Goal: Find specific page/section: Find specific page/section

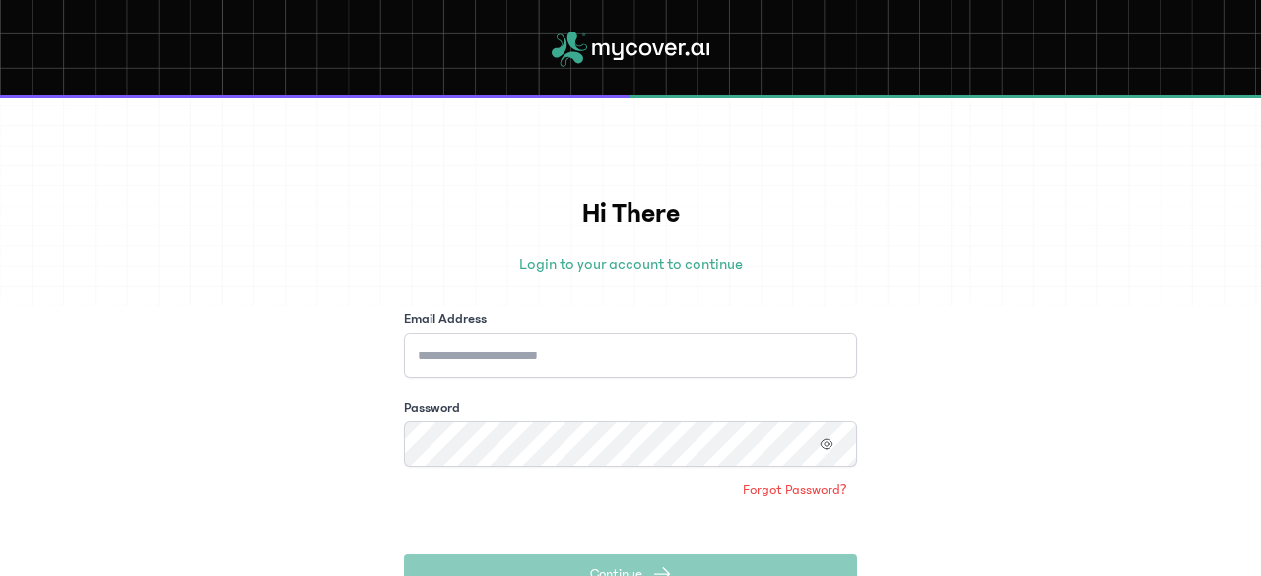
scroll to position [148, 0]
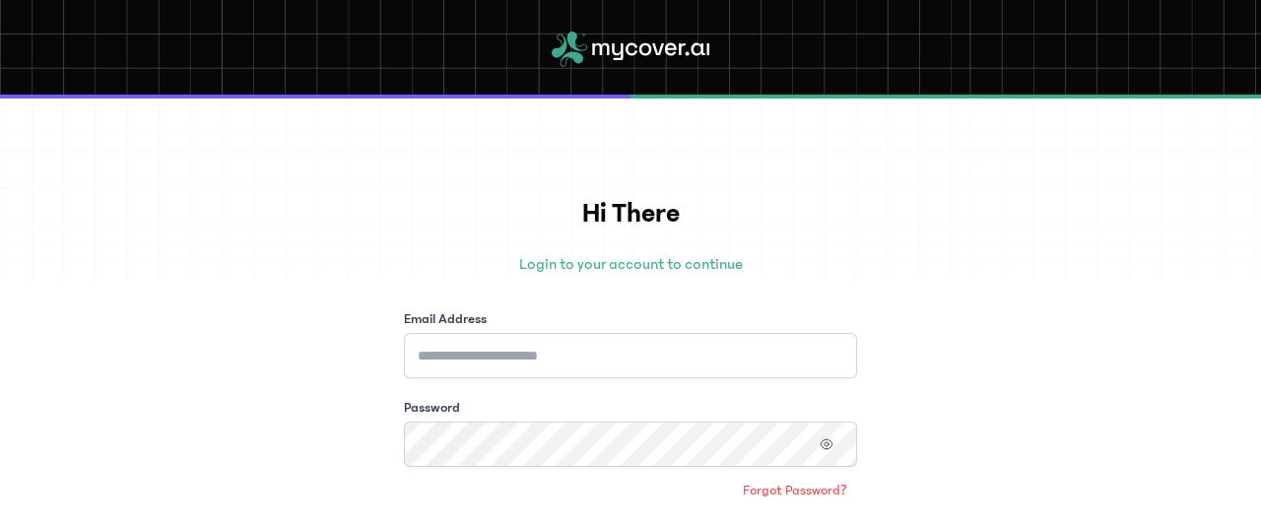
scroll to position [199, 0]
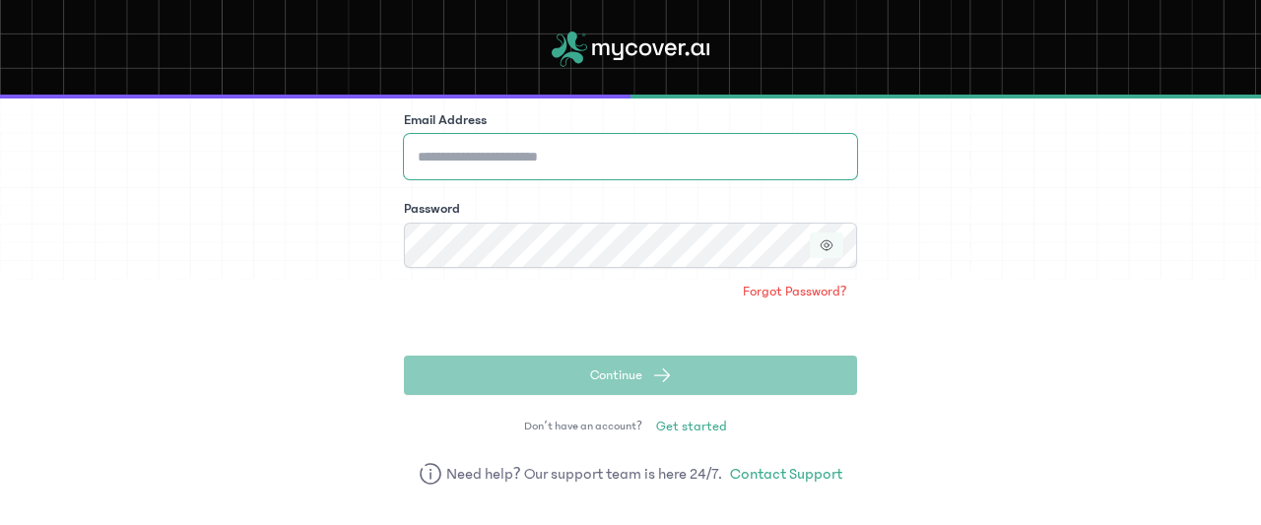
type input "**********"
click at [830, 247] on icon "button" at bounding box center [827, 245] width 14 height 14
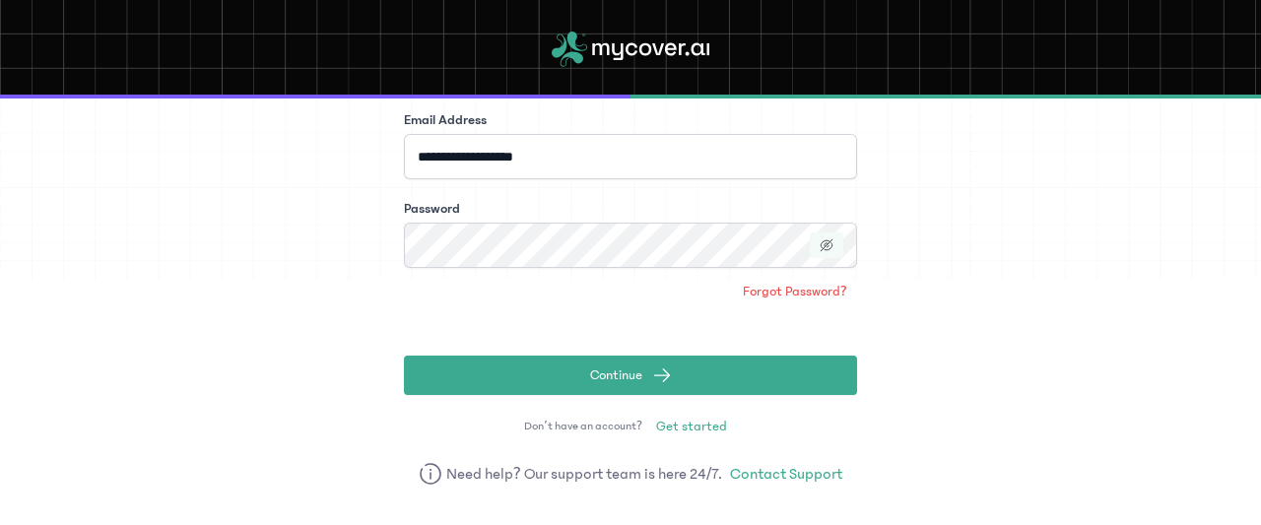
click at [830, 247] on icon "button" at bounding box center [827, 245] width 14 height 14
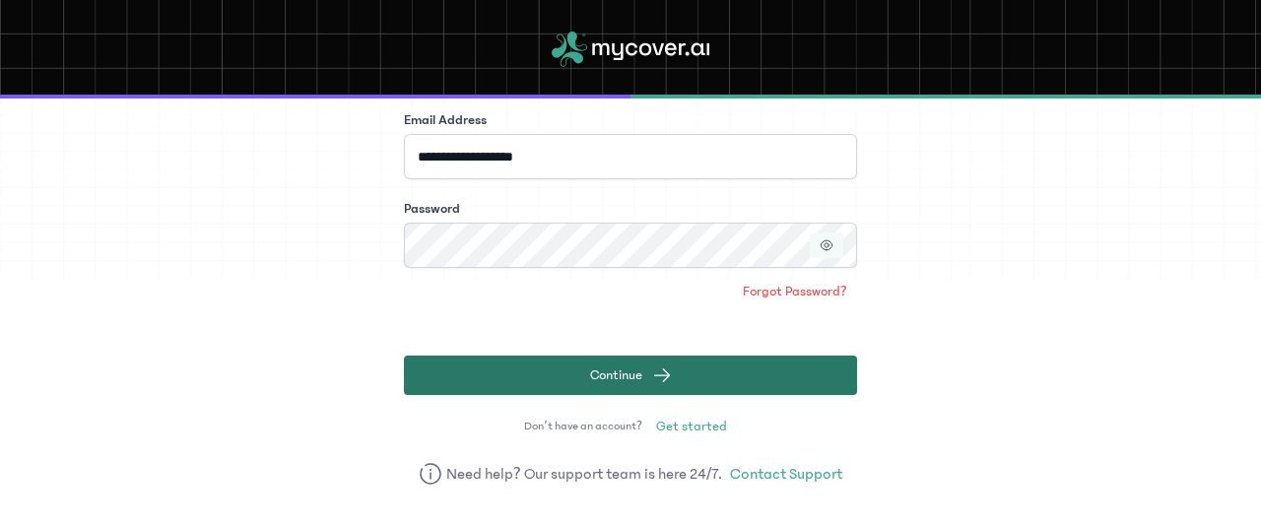
click at [639, 373] on span "Continue" at bounding box center [616, 376] width 52 height 20
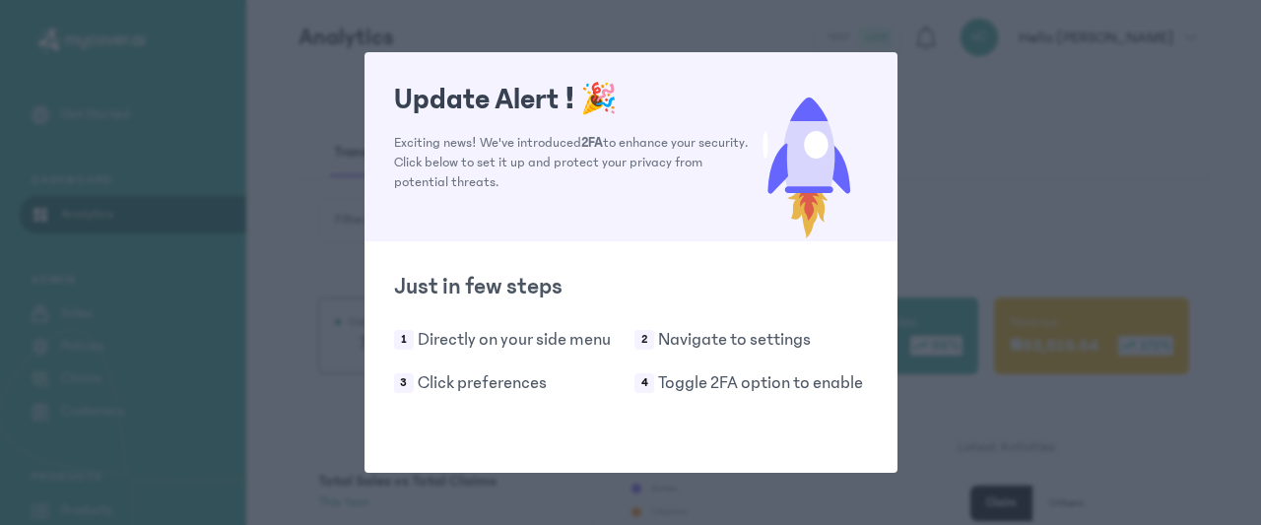
click at [1004, 184] on div "Update Alert ! 🎉 Exciting news! We've introduced 2FA to enhance your security. …" at bounding box center [630, 262] width 1261 height 525
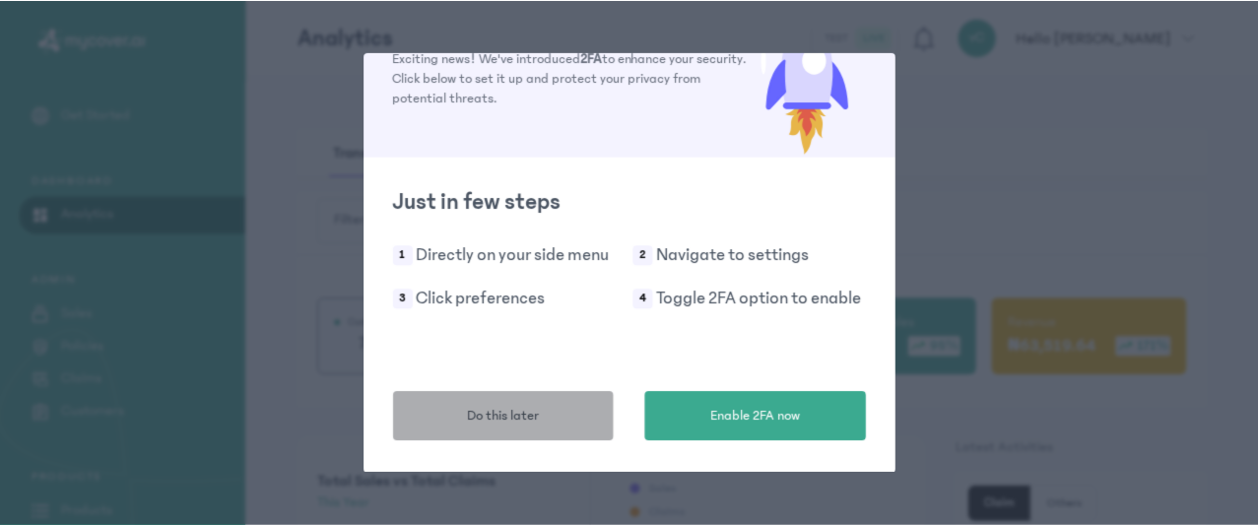
scroll to position [84, 0]
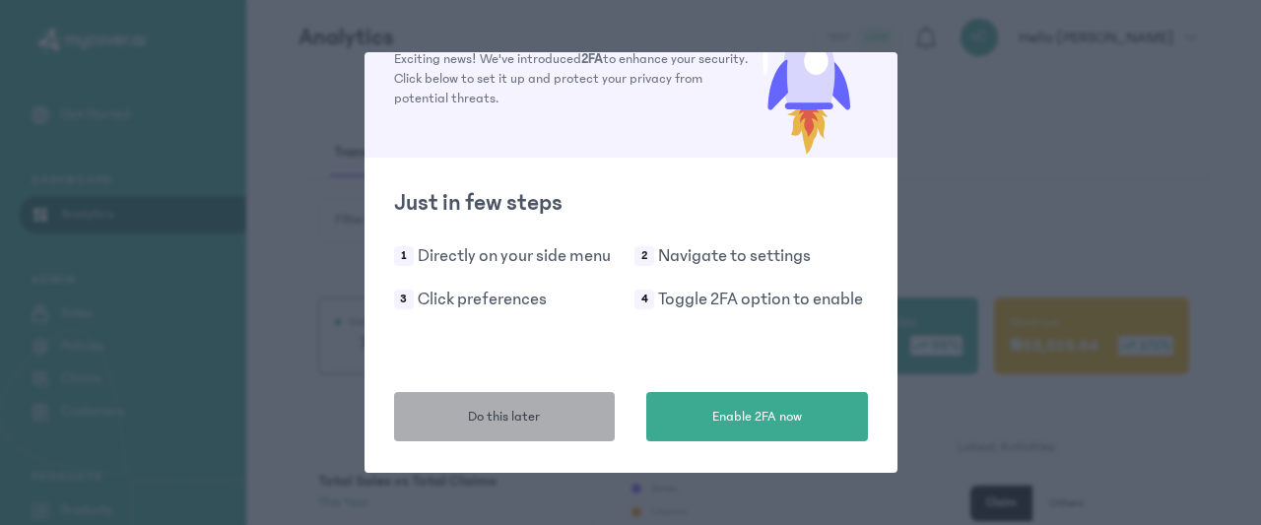
click at [546, 413] on button "Do this later" at bounding box center [505, 416] width 222 height 49
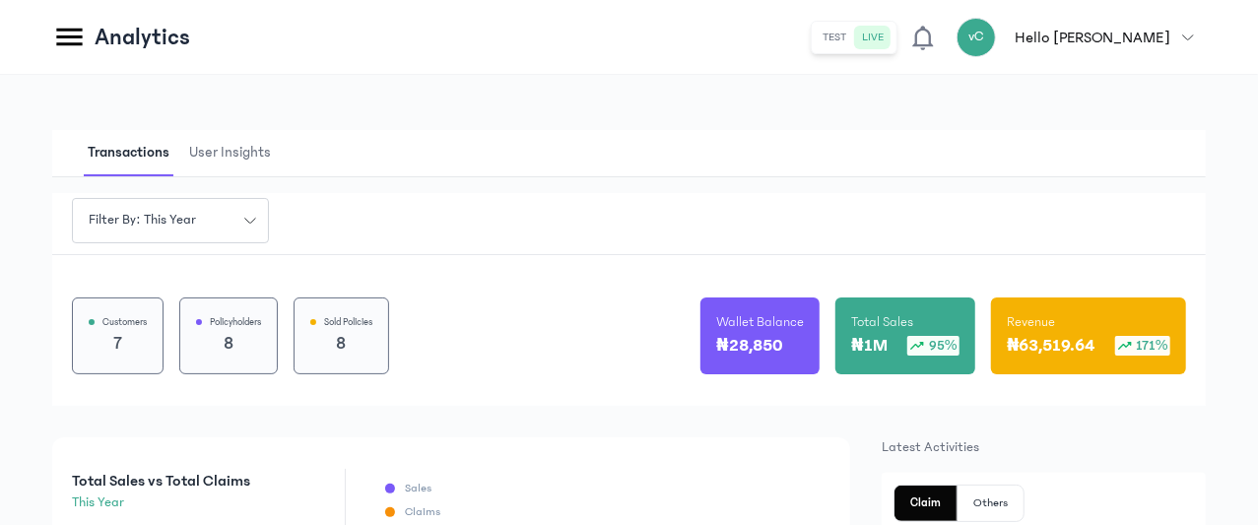
scroll to position [319, 0]
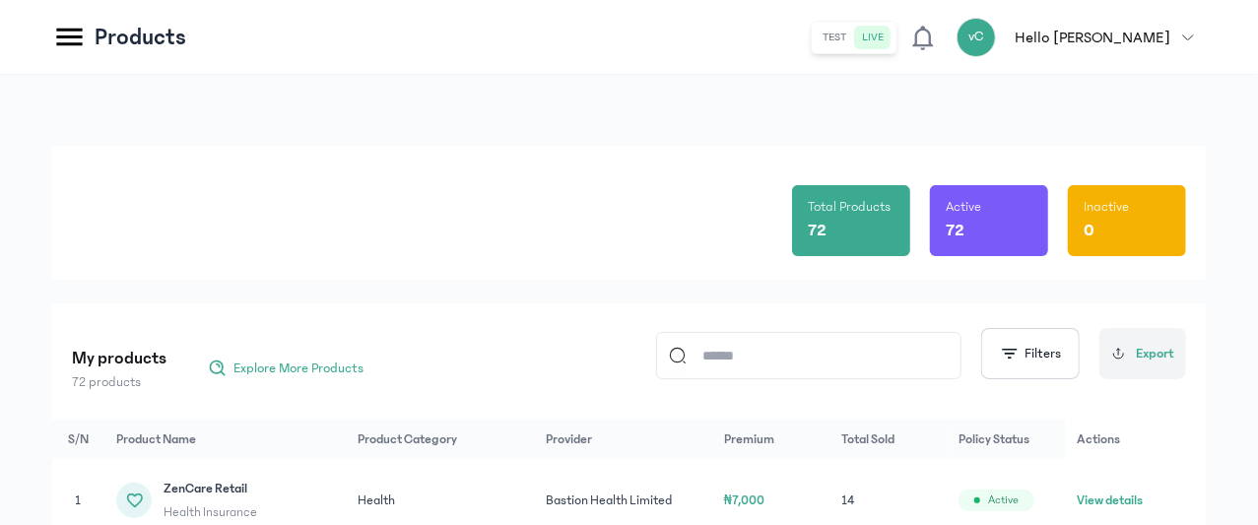
scroll to position [82, 0]
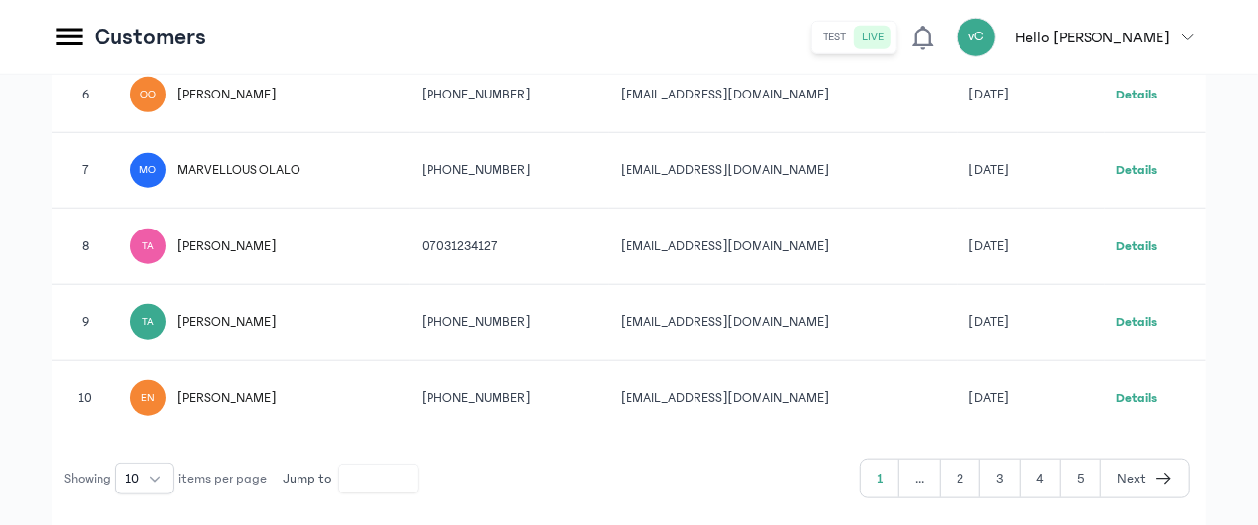
scroll to position [829, 0]
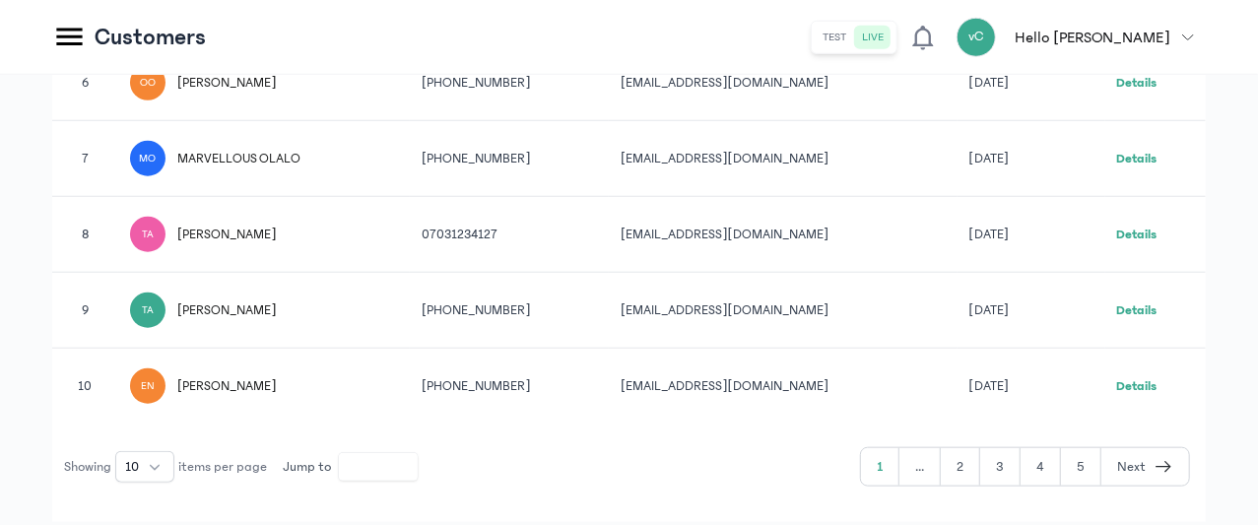
click at [980, 464] on button "2" at bounding box center [1000, 466] width 40 height 37
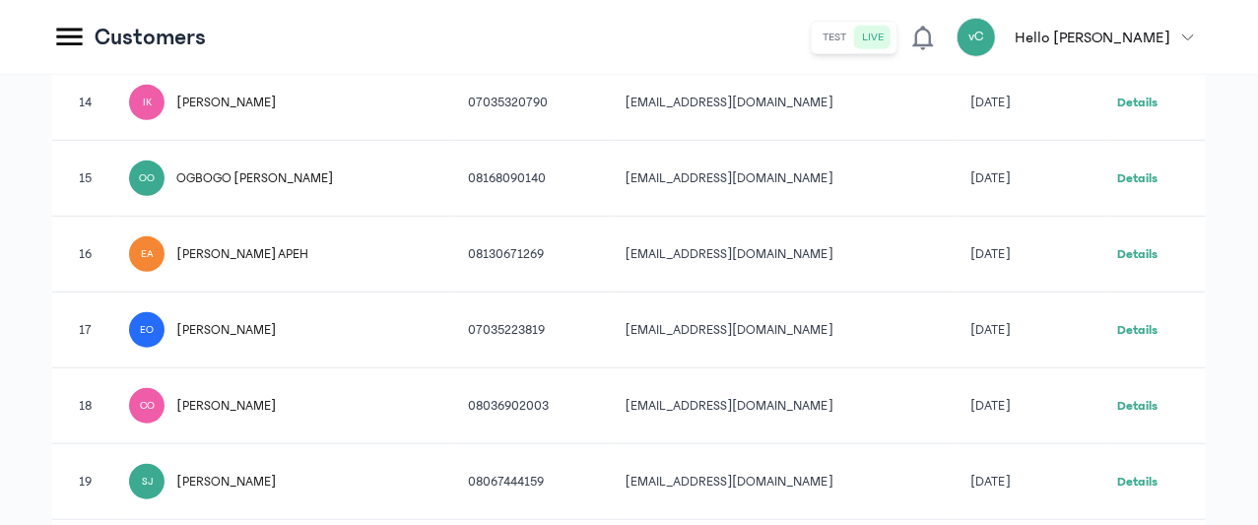
scroll to position [668, 0]
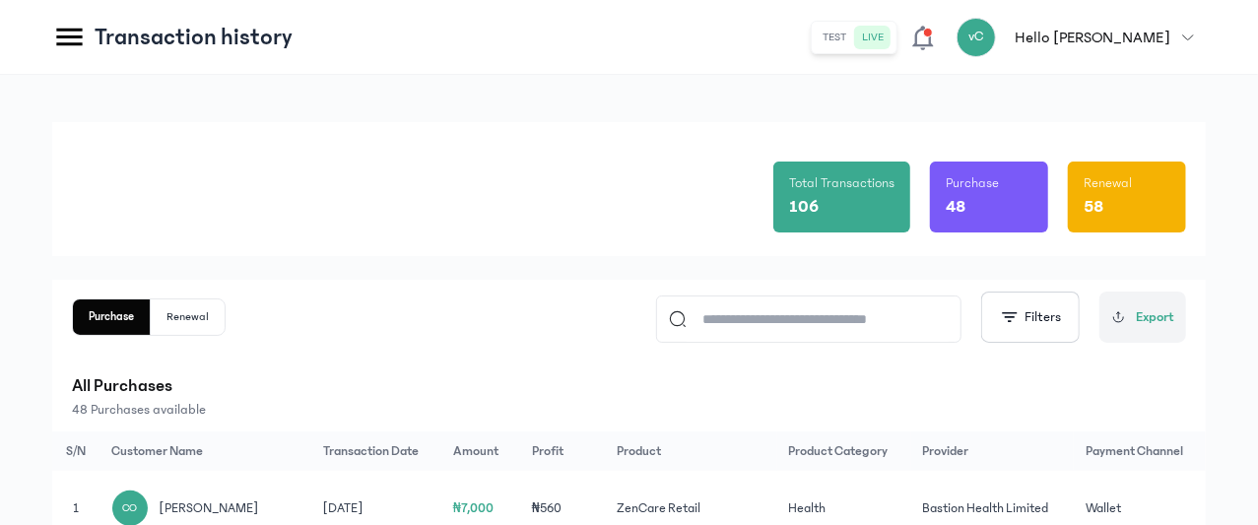
scroll to position [26, 0]
click at [225, 316] on button "Renewal" at bounding box center [188, 317] width 74 height 35
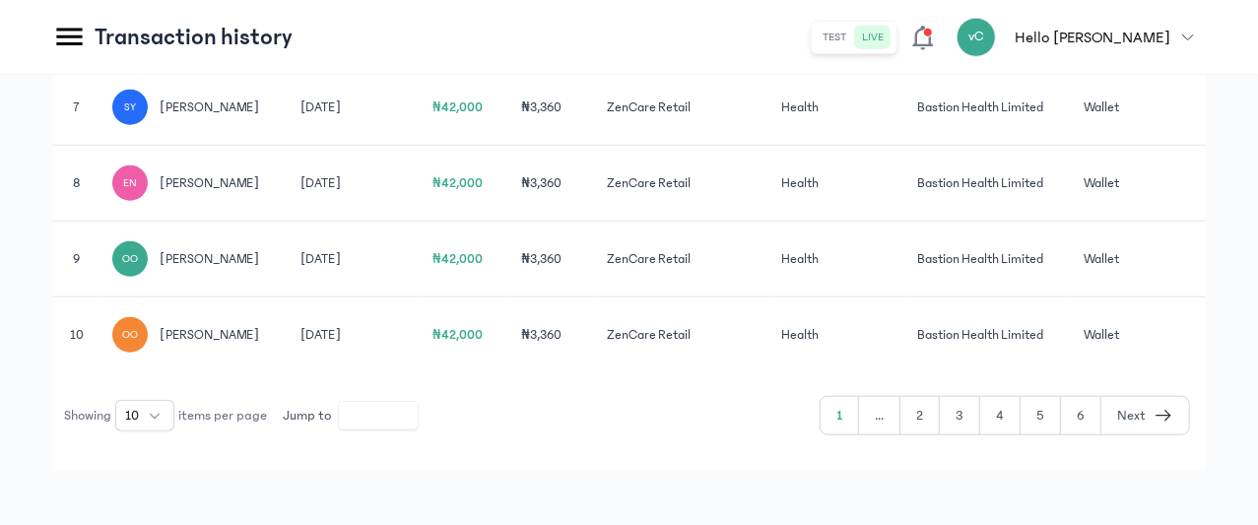
scroll to position [857, 0]
click at [940, 434] on button "2" at bounding box center [960, 414] width 40 height 37
type input "*"
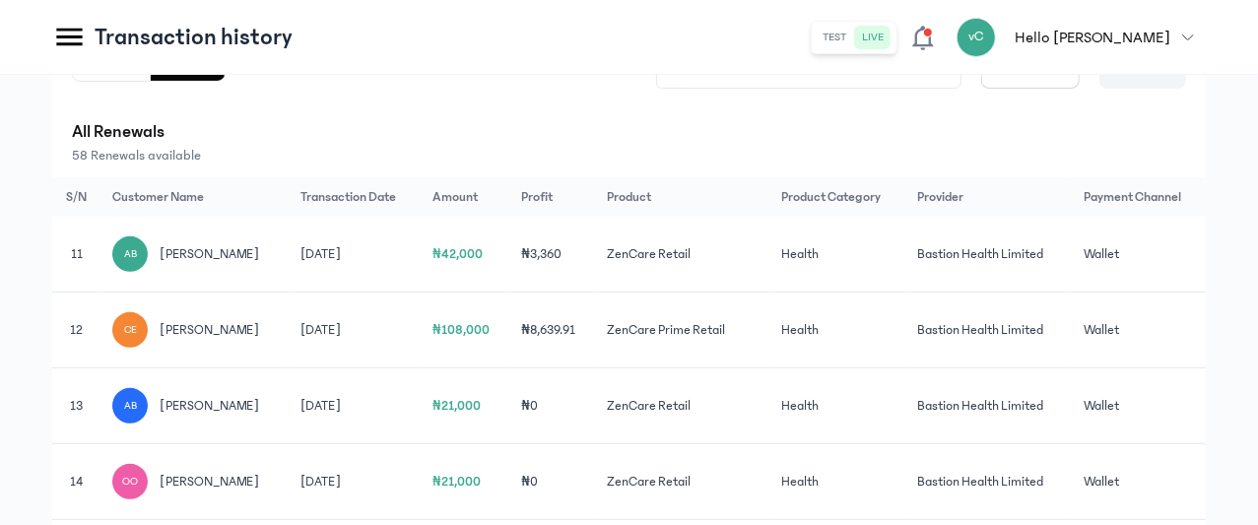
scroll to position [252, 0]
